Goal: Navigation & Orientation: Find specific page/section

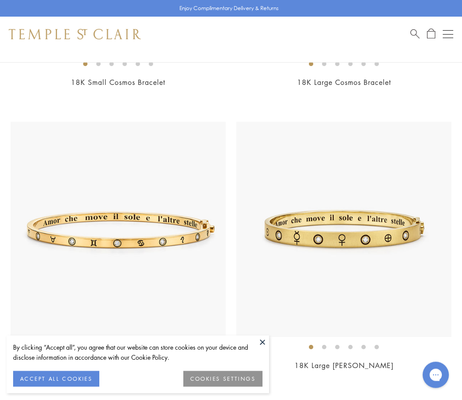
scroll to position [605, 0]
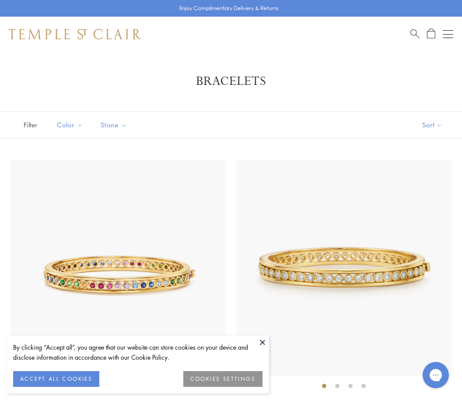
click at [262, 346] on button at bounding box center [262, 342] width 13 height 13
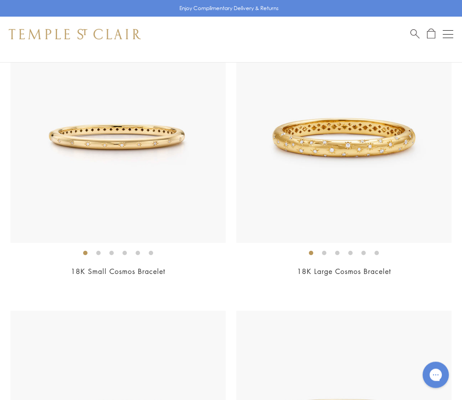
scroll to position [417, 0]
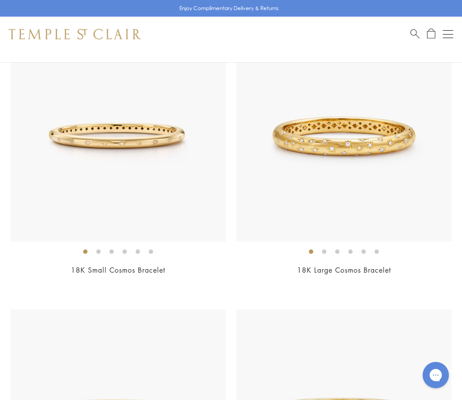
click at [446, 36] on button "Open navigation" at bounding box center [448, 34] width 10 height 10
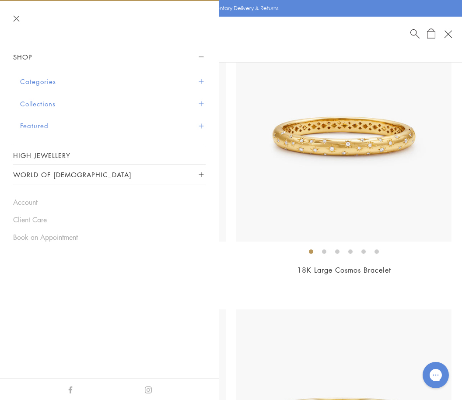
click at [446, 36] on div "Open navigation" at bounding box center [448, 34] width 8 height 8
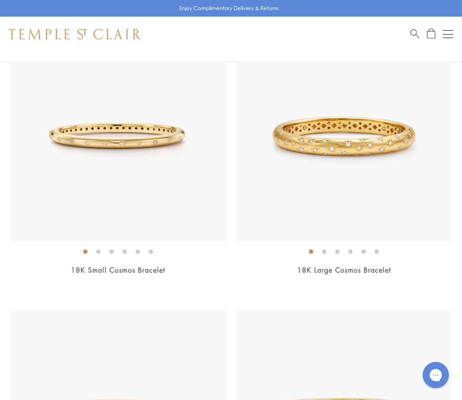
click at [445, 35] on button "Open navigation" at bounding box center [448, 34] width 10 height 10
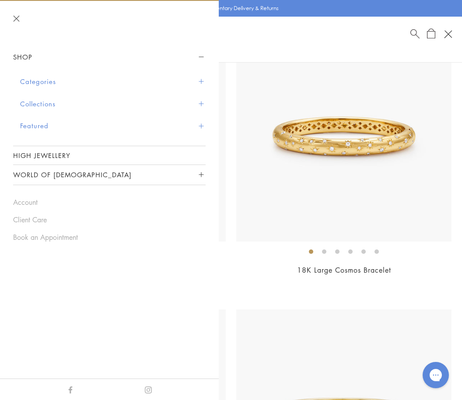
click at [40, 87] on button "Categories" at bounding box center [112, 81] width 185 height 22
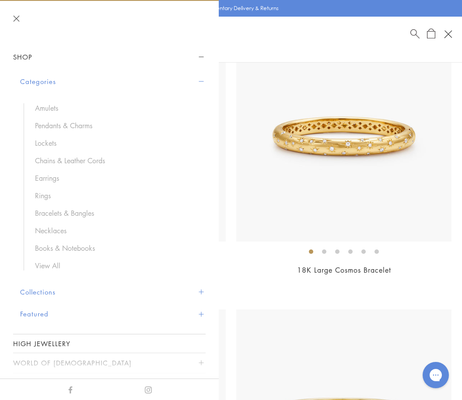
click at [49, 199] on ul "Amulets Pendants & Charms Lockets Chains & Leather Cords Earrings Rings Bracele…" at bounding box center [115, 186] width 182 height 167
click at [48, 196] on link "Rings" at bounding box center [116, 196] width 162 height 10
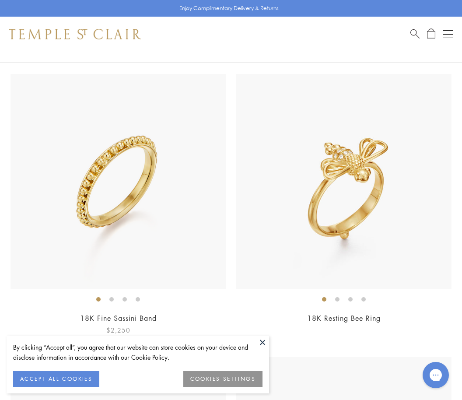
scroll to position [2063, 0]
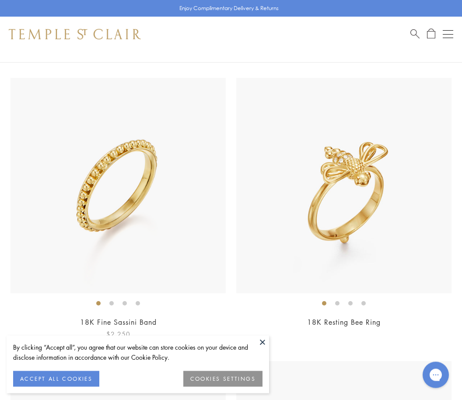
click at [112, 302] on li at bounding box center [111, 303] width 4 height 4
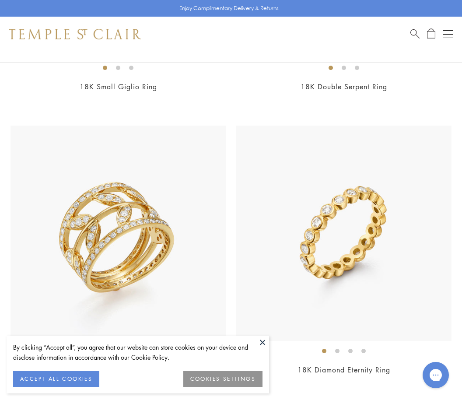
scroll to position [4284, 0]
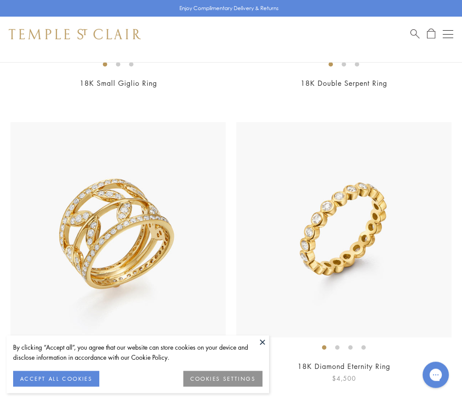
click at [337, 346] on li at bounding box center [337, 348] width 4 height 4
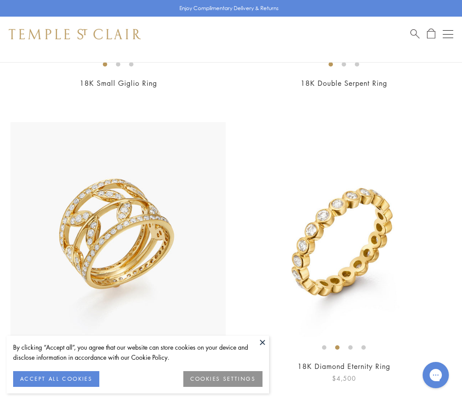
click at [351, 345] on li at bounding box center [350, 347] width 4 height 4
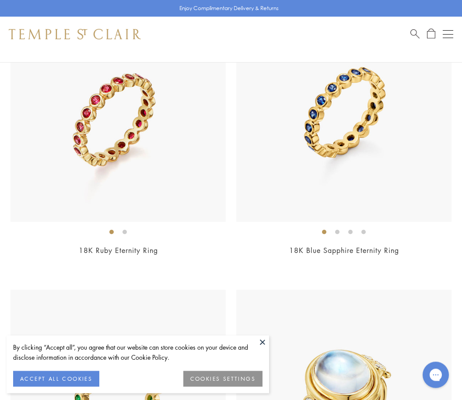
scroll to position [4972, 0]
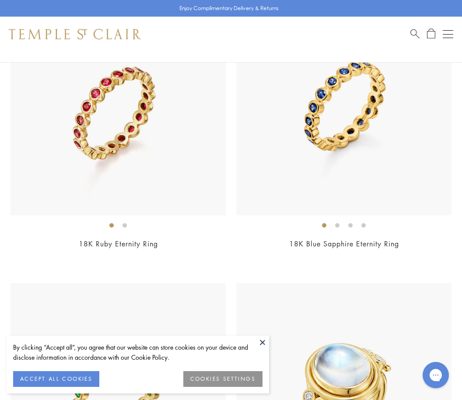
click at [261, 349] on button at bounding box center [262, 342] width 13 height 13
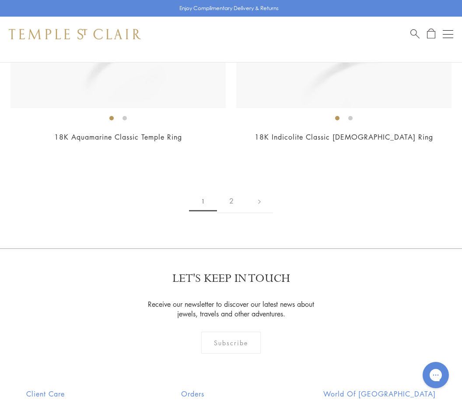
scroll to position [6785, 0]
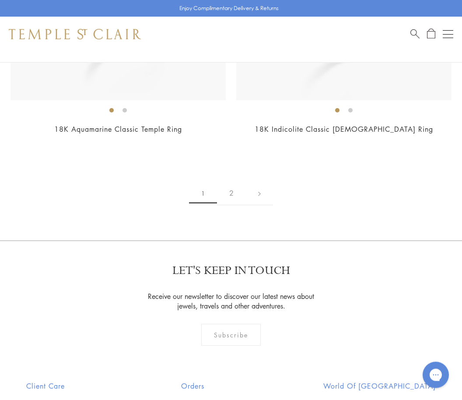
click at [234, 184] on link "2" at bounding box center [231, 194] width 29 height 24
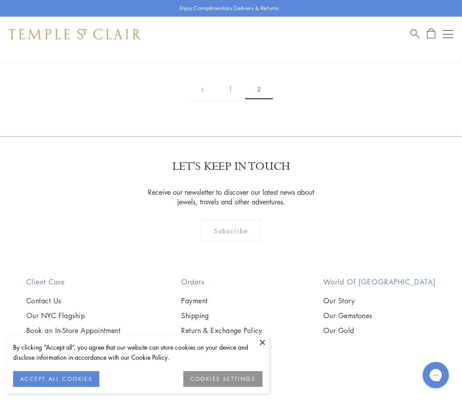
scroll to position [946, 0]
